Goal: Check status: Check status

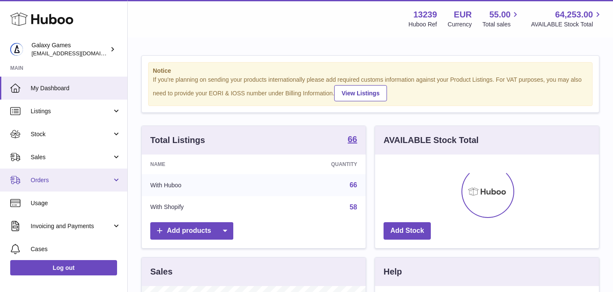
scroll to position [133, 224]
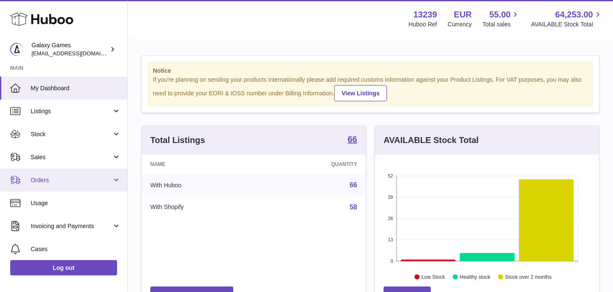
click at [52, 183] on span "Orders" at bounding box center [71, 180] width 81 height 8
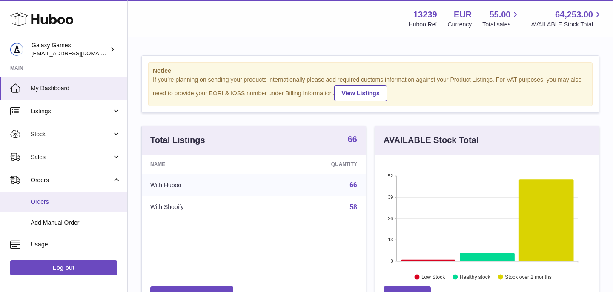
click at [52, 206] on span "Orders" at bounding box center [76, 202] width 90 height 8
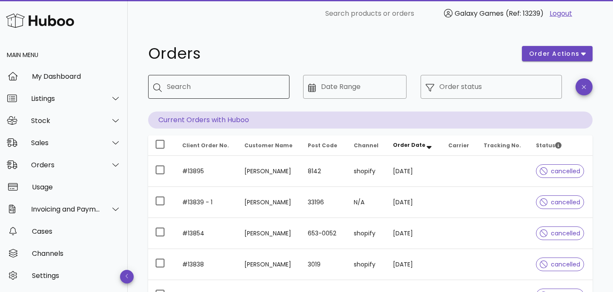
click at [213, 95] on div "Search" at bounding box center [225, 87] width 116 height 24
type input "*****"
click at [233, 53] on h1 "Orders" at bounding box center [330, 53] width 364 height 15
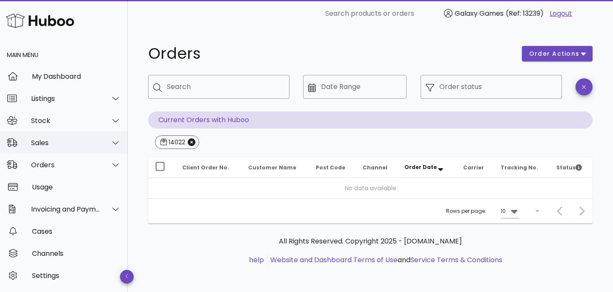
click at [55, 142] on div "Sales" at bounding box center [65, 143] width 69 height 8
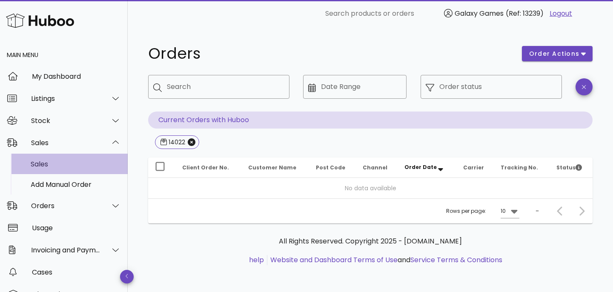
click at [55, 165] on div "Sales" at bounding box center [76, 164] width 90 height 8
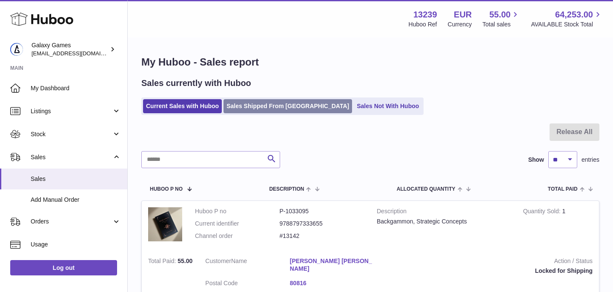
click at [257, 106] on link "Sales Shipped From [GEOGRAPHIC_DATA]" at bounding box center [288, 106] width 129 height 14
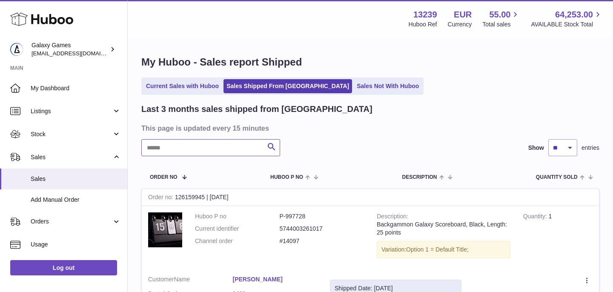
click at [193, 152] on input "text" at bounding box center [210, 147] width 139 height 17
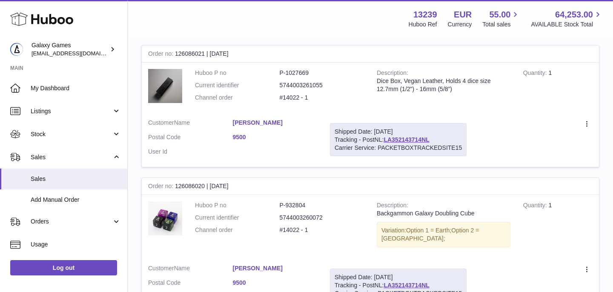
scroll to position [145, 0]
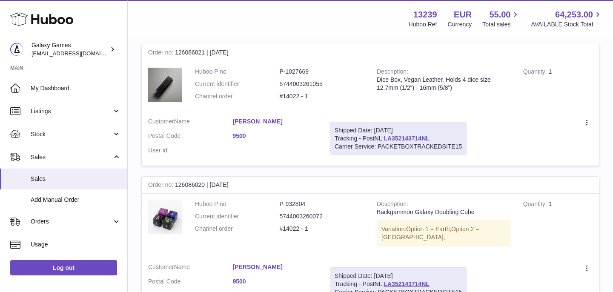
type input "*****"
click at [399, 141] on link "LA352143714NL" at bounding box center [407, 138] width 46 height 7
